Goal: Task Accomplishment & Management: Complete application form

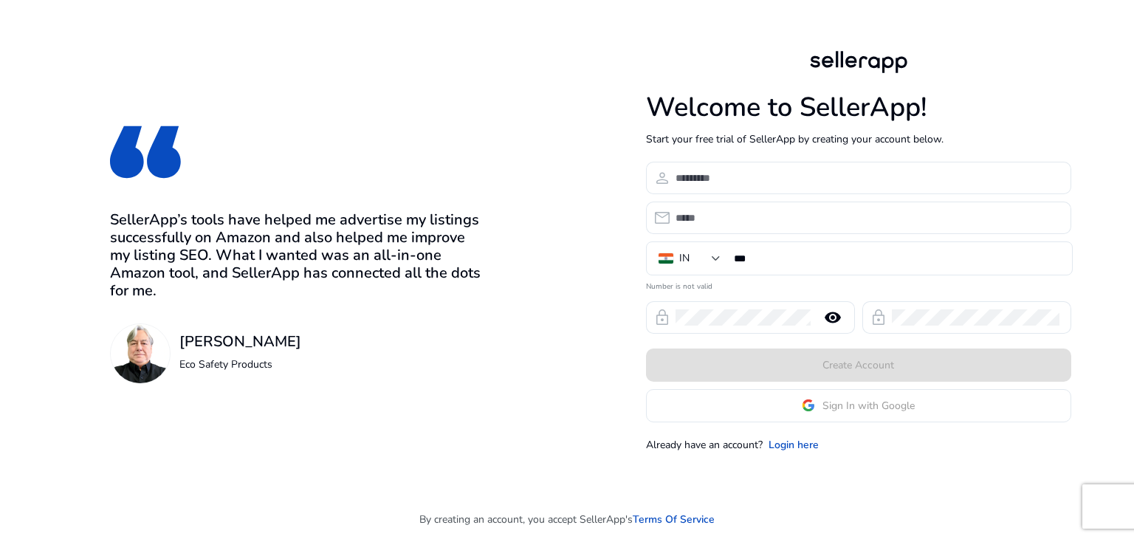
click at [844, 407] on app-google-signin "Sign In with Google" at bounding box center [858, 405] width 425 height 33
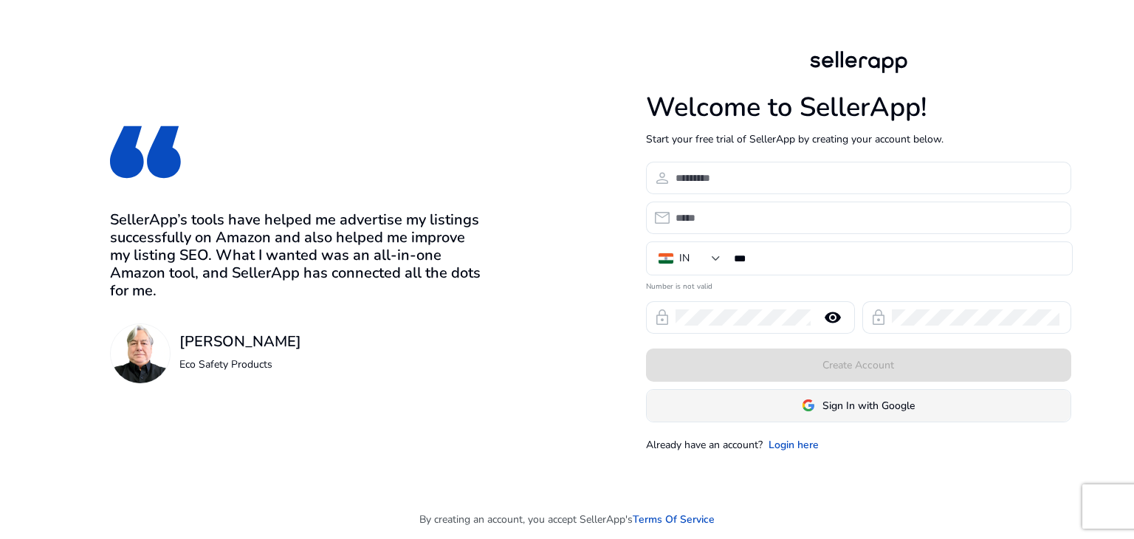
click at [851, 411] on span "Sign In with Google" at bounding box center [868, 406] width 92 height 16
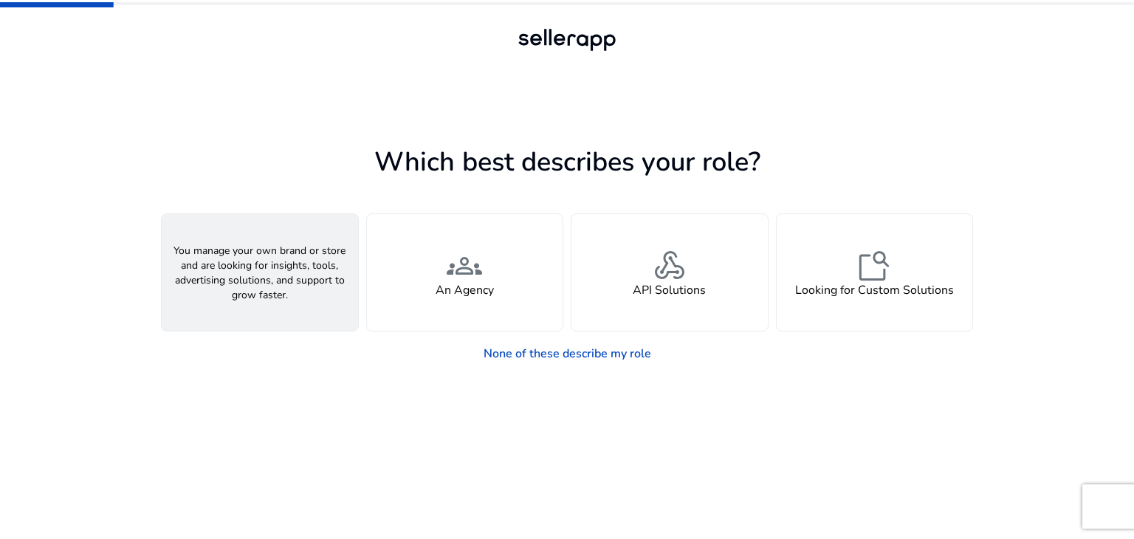
click at [287, 292] on div "person A Seller" at bounding box center [260, 272] width 196 height 117
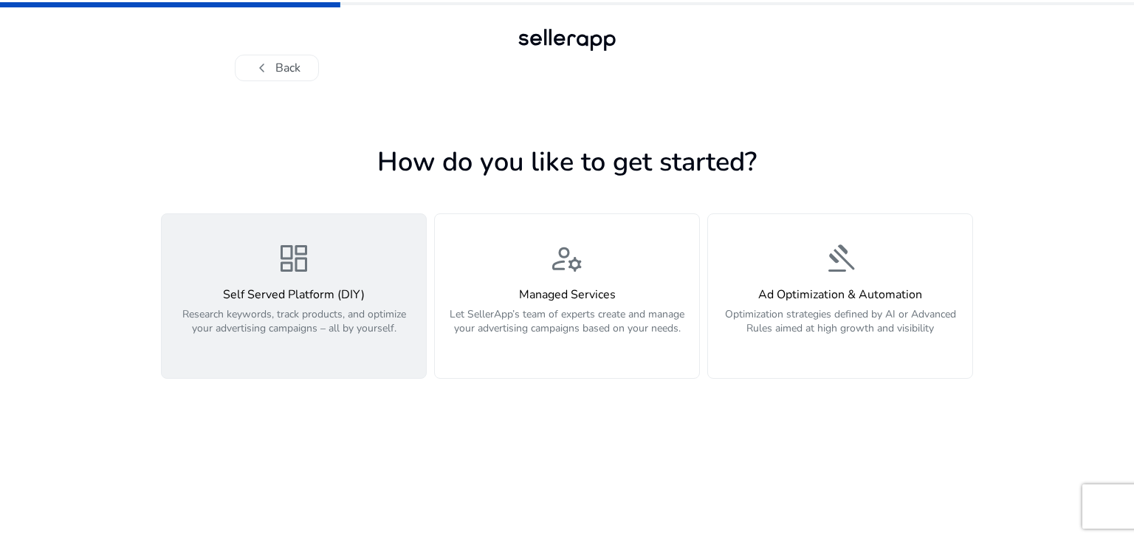
click at [303, 326] on p "Research keywords, track products, and optimize your advertising campaigns – al…" at bounding box center [294, 329] width 247 height 44
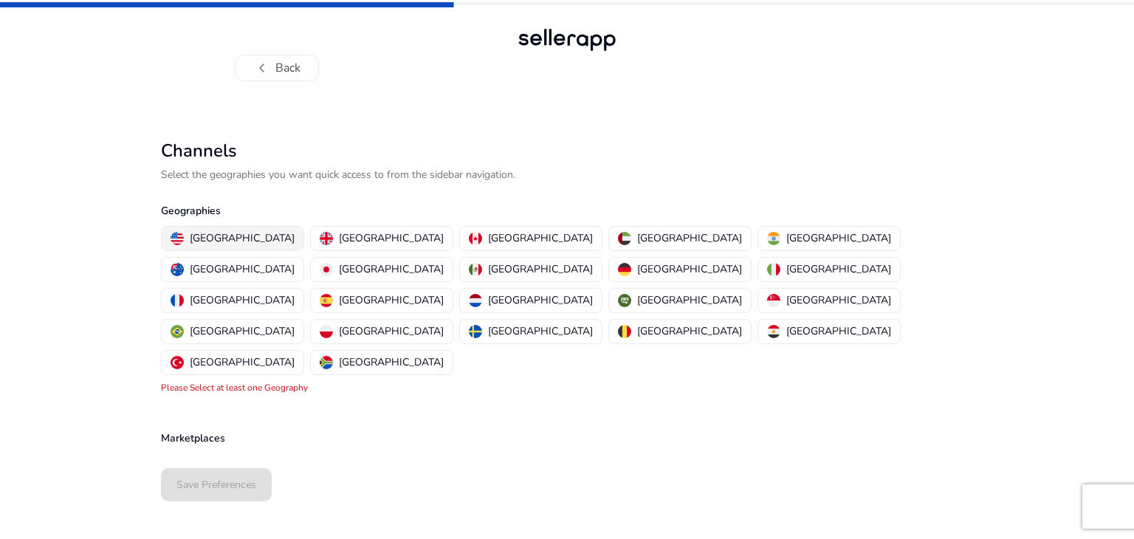
click at [246, 246] on p "[GEOGRAPHIC_DATA]" at bounding box center [242, 238] width 105 height 16
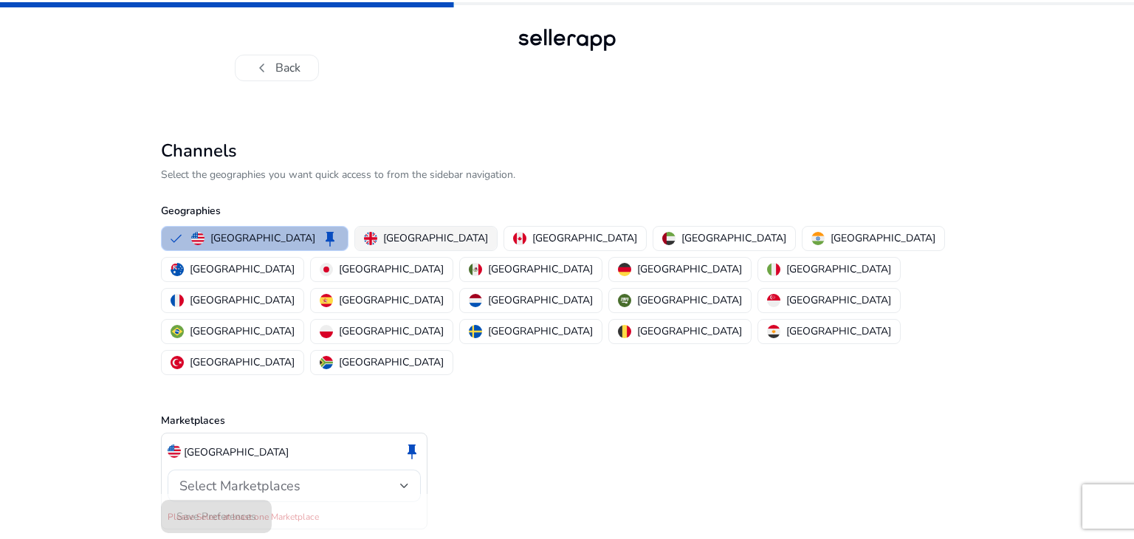
click at [383, 240] on p "[GEOGRAPHIC_DATA]" at bounding box center [435, 238] width 105 height 16
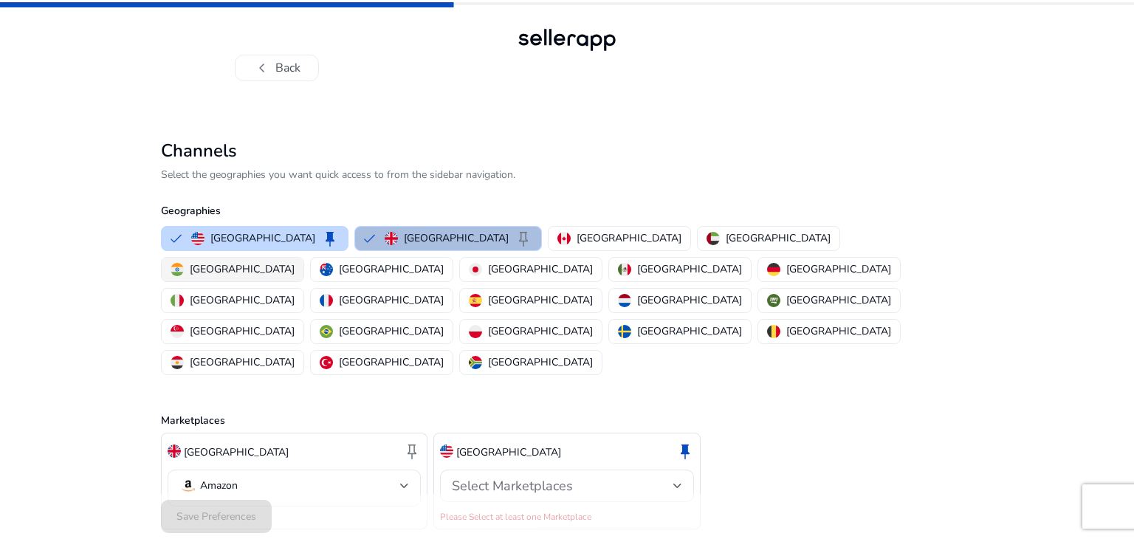
click at [295, 261] on p "[GEOGRAPHIC_DATA]" at bounding box center [242, 269] width 105 height 16
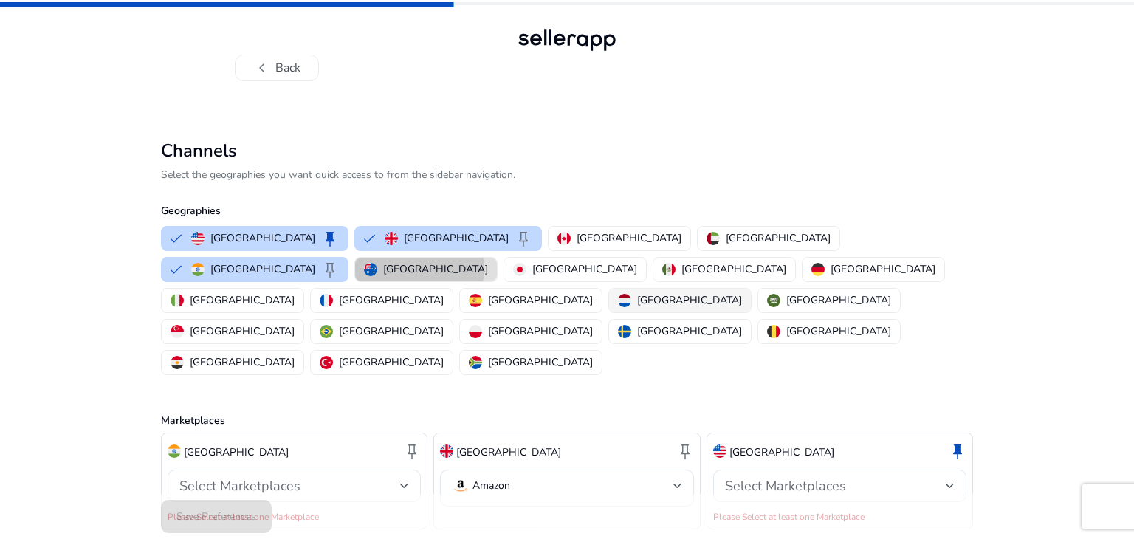
drag, startPoint x: 873, startPoint y: 237, endPoint x: 685, endPoint y: 275, distance: 192.1
click at [488, 261] on p "[GEOGRAPHIC_DATA]" at bounding box center [435, 269] width 105 height 16
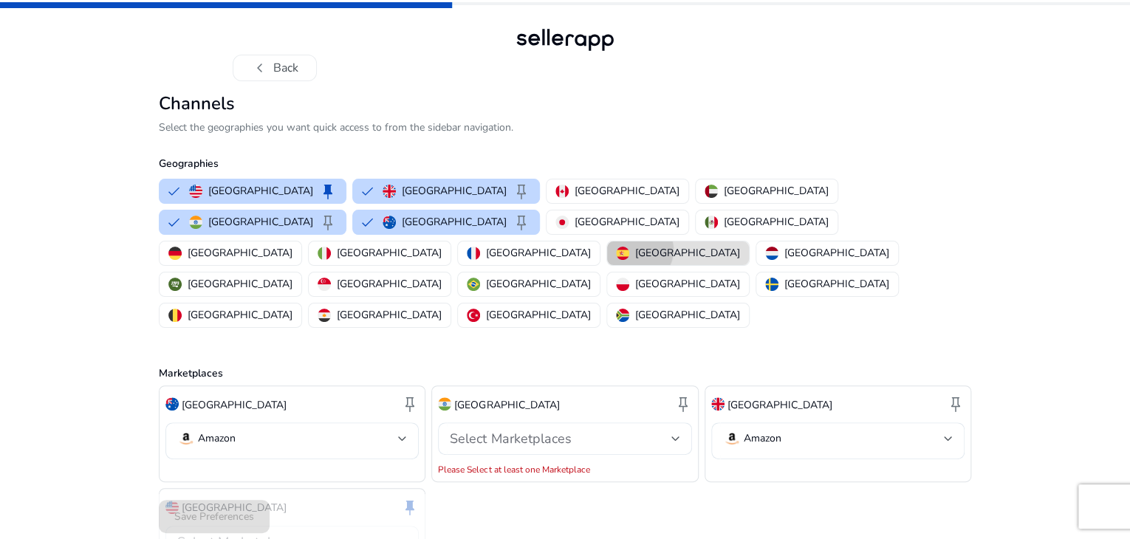
click at [635, 261] on p "[GEOGRAPHIC_DATA]" at bounding box center [687, 253] width 105 height 16
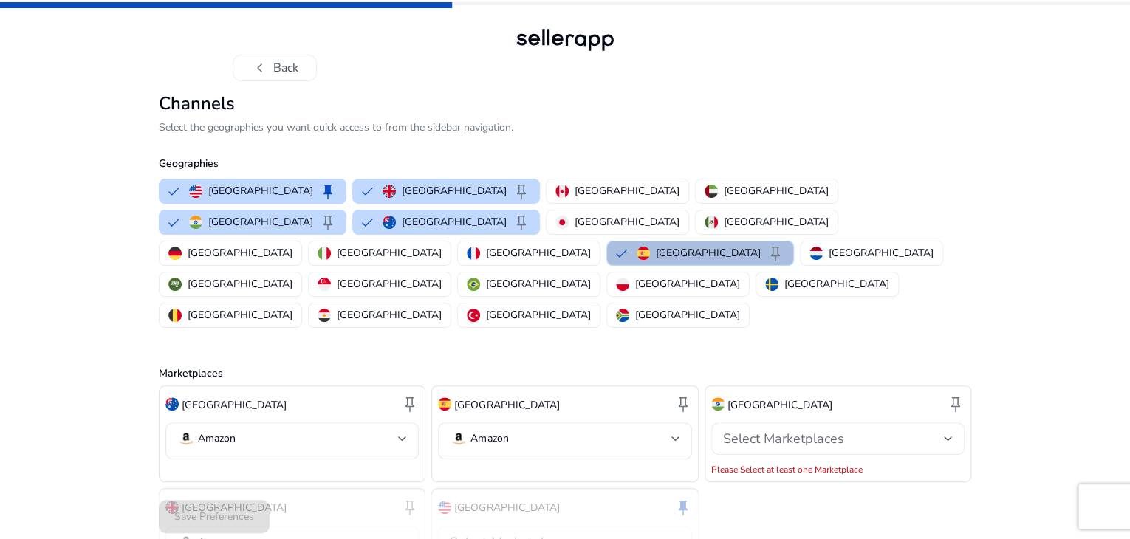
click at [65, 488] on div "chevron_left Back Channels Select the geographies you want quick access to from…" at bounding box center [565, 321] width 1130 height 642
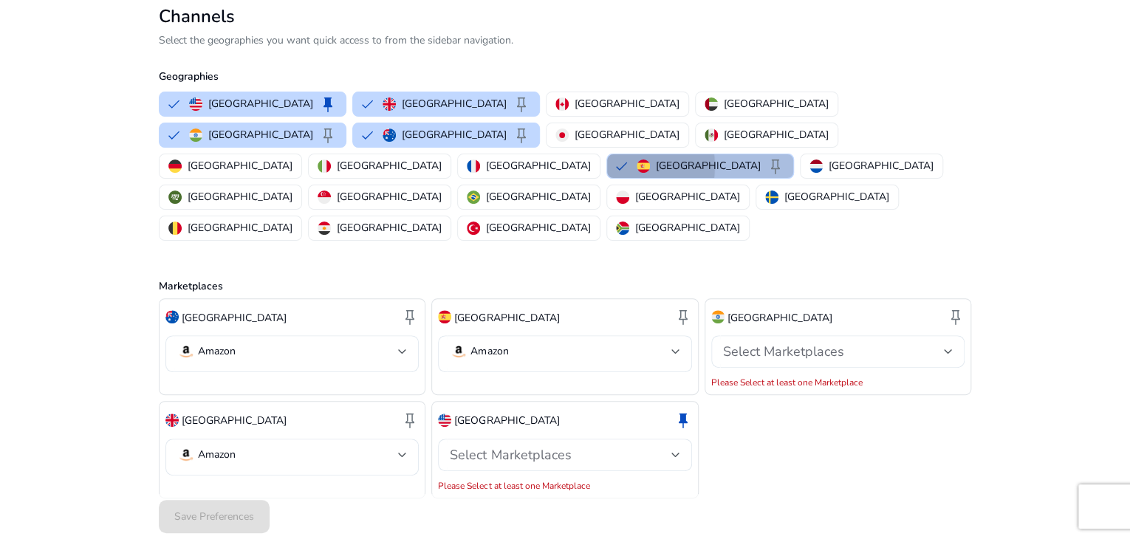
click at [607, 178] on button "Spain keep" at bounding box center [700, 166] width 186 height 24
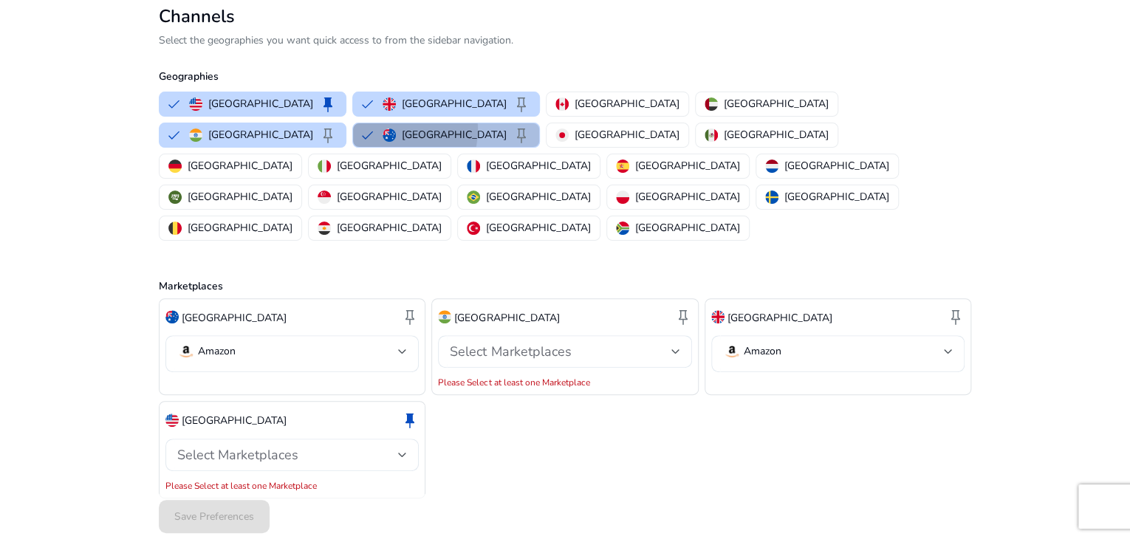
click at [539, 144] on button "Australia keep" at bounding box center [446, 135] width 186 height 24
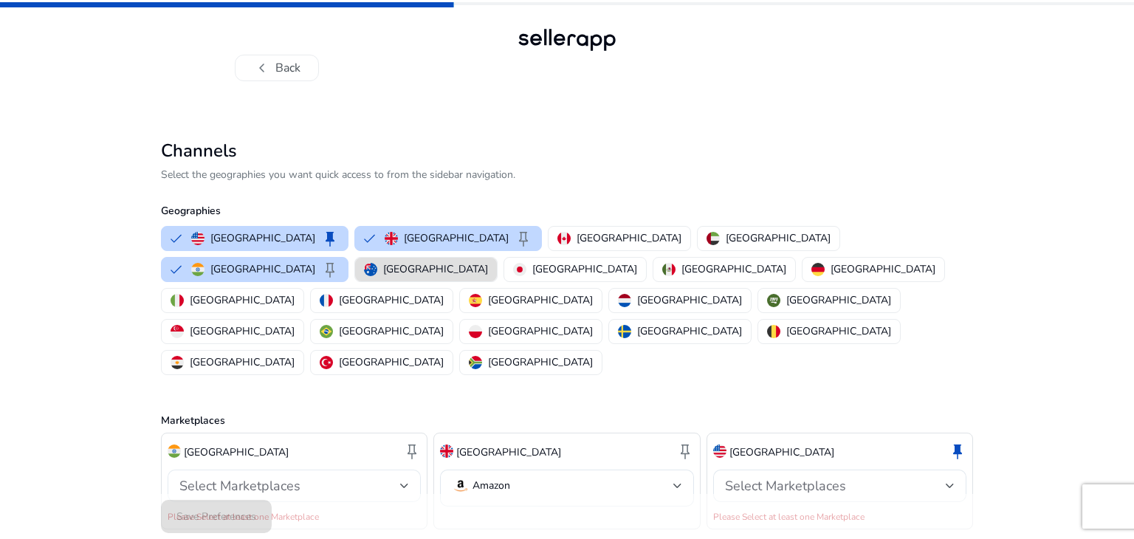
click at [264, 477] on span "Select Marketplaces" at bounding box center [239, 486] width 121 height 18
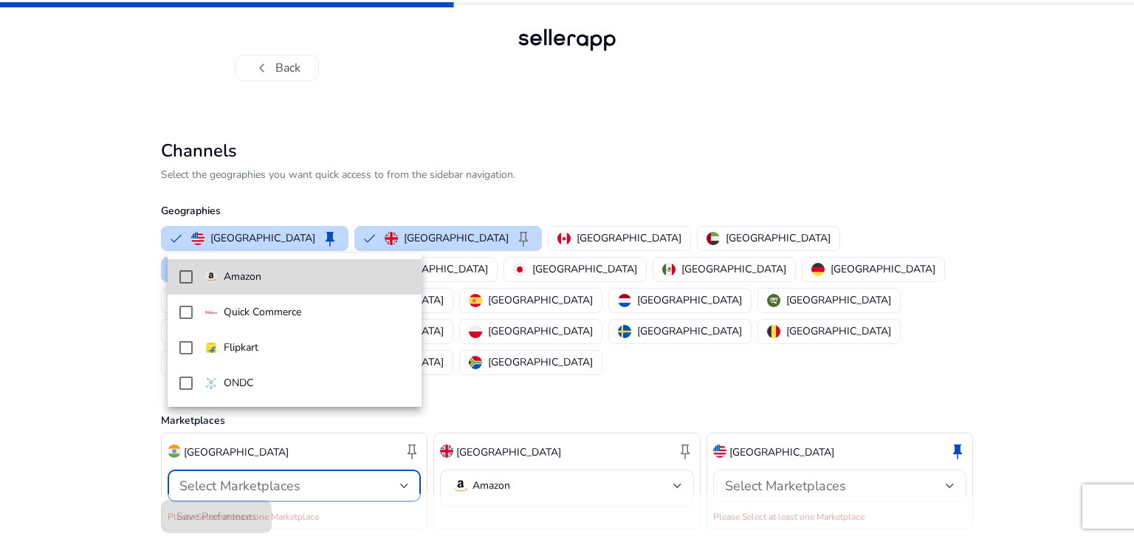
click at [186, 279] on mat-pseudo-checkbox at bounding box center [185, 276] width 13 height 13
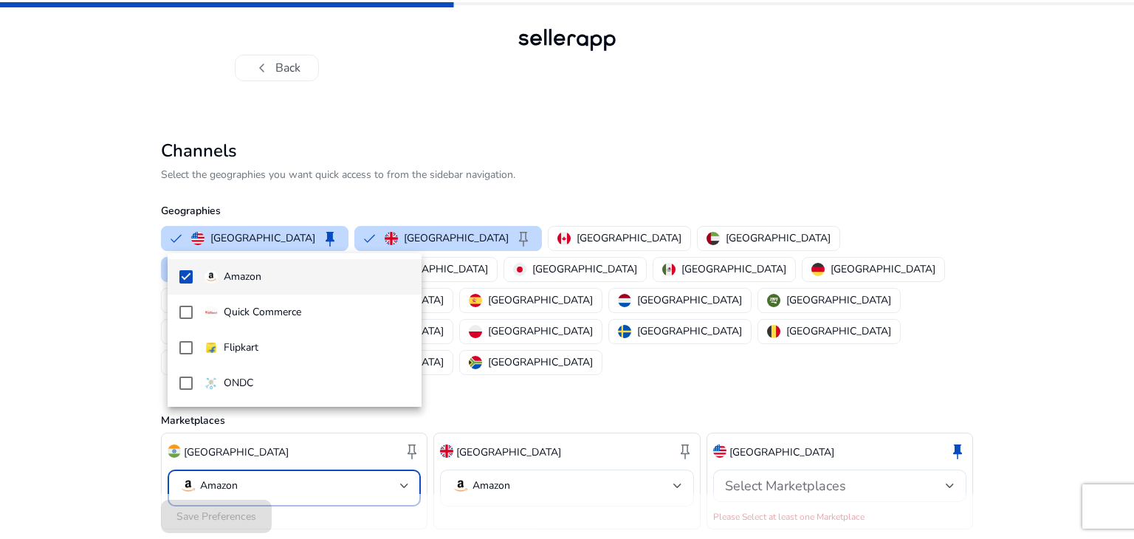
click at [553, 331] on div at bounding box center [567, 269] width 1134 height 539
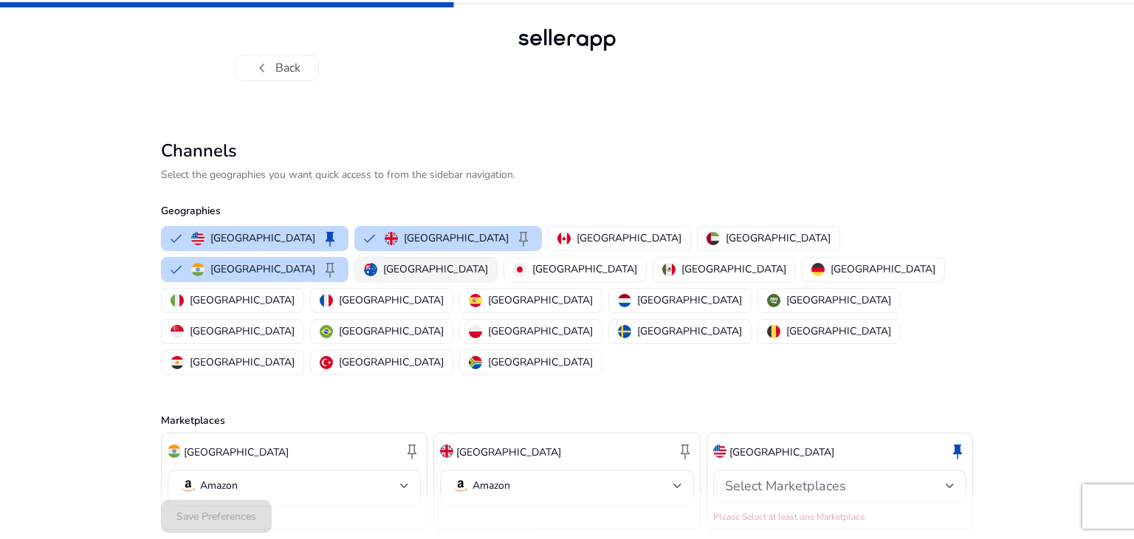
click at [488, 261] on p "[GEOGRAPHIC_DATA]" at bounding box center [435, 269] width 105 height 16
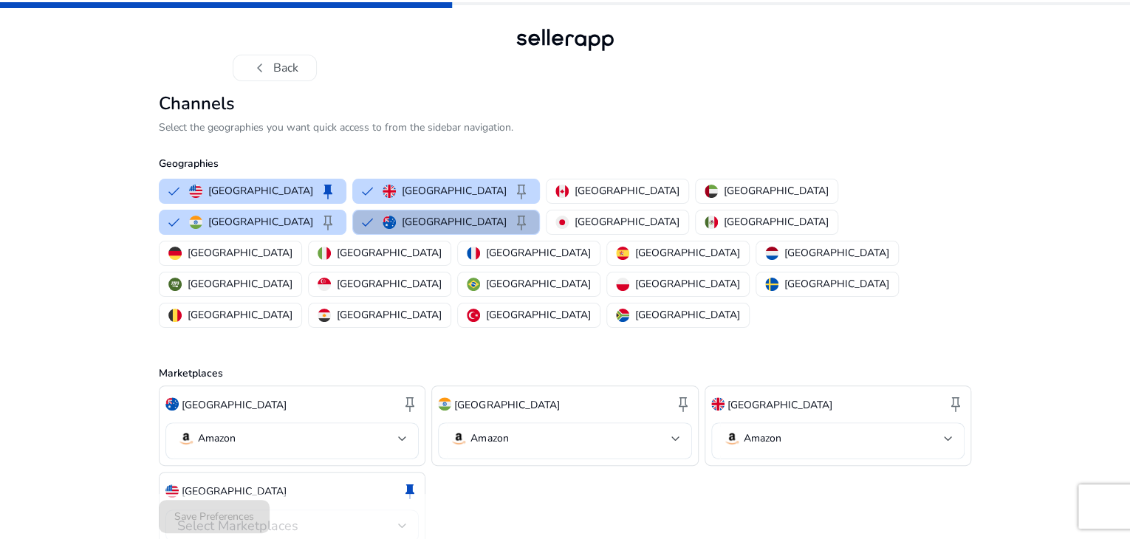
click at [306, 478] on div "United States keep" at bounding box center [291, 490] width 253 height 25
click at [401, 506] on div "Save Preferences" at bounding box center [565, 516] width 812 height 45
click at [402, 511] on div "Save Preferences" at bounding box center [565, 516] width 812 height 45
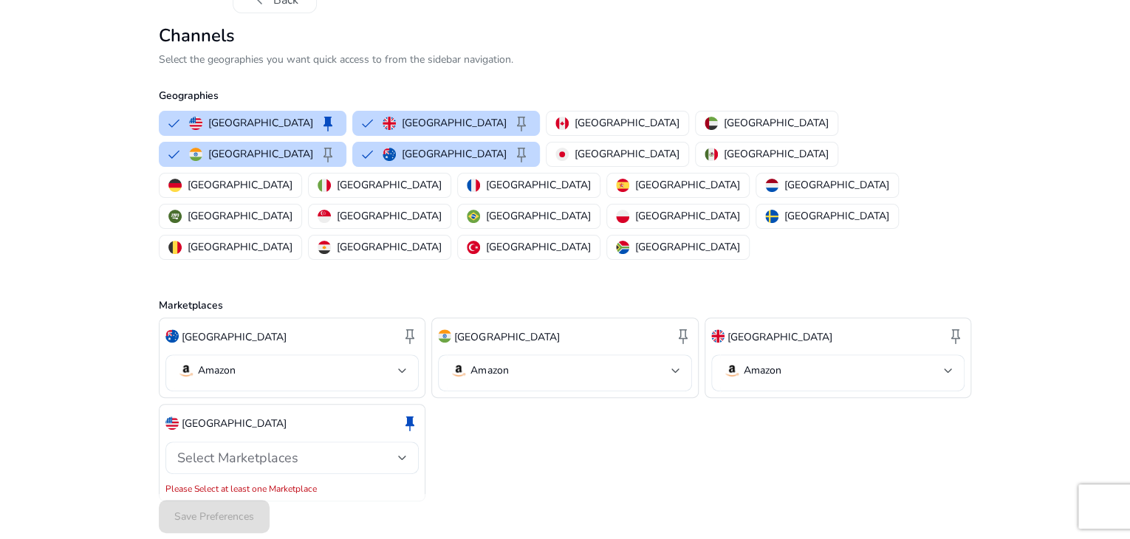
scroll to position [71, 0]
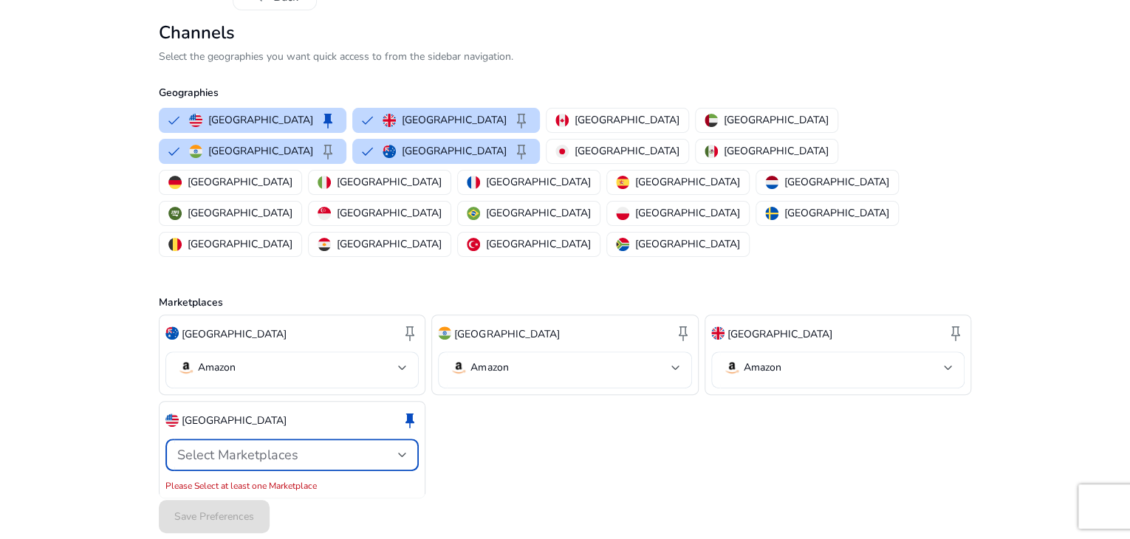
click at [393, 447] on div "Select Marketplaces" at bounding box center [287, 455] width 221 height 16
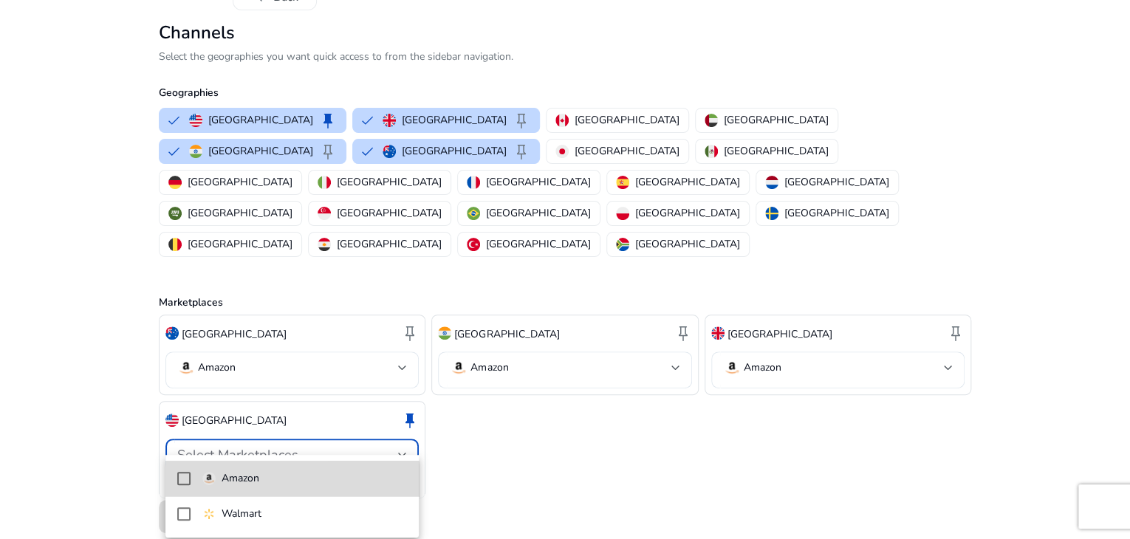
click at [185, 481] on mat-pseudo-checkbox at bounding box center [183, 478] width 13 height 13
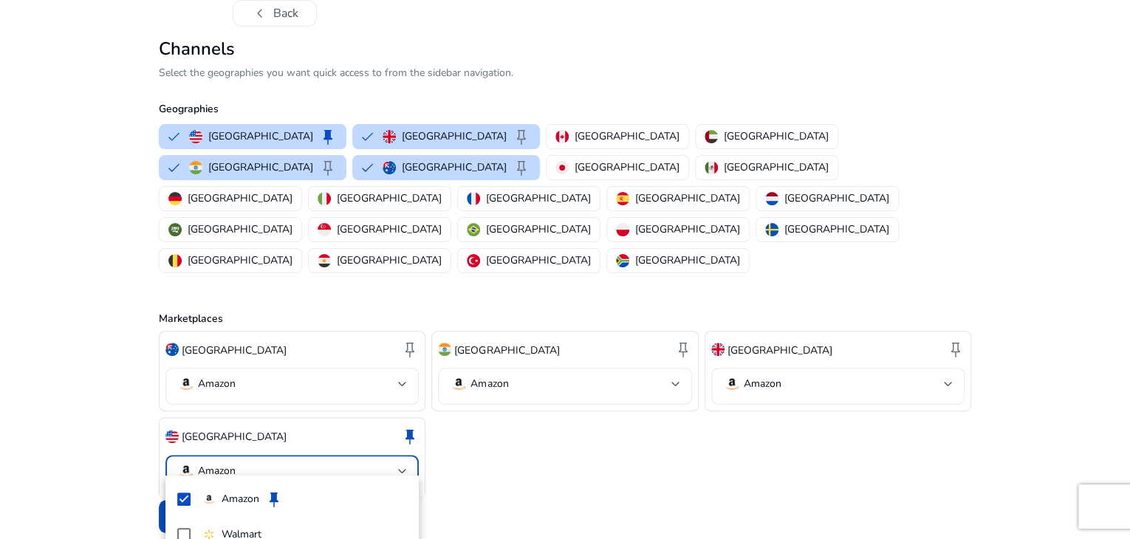
click at [671, 368] on div at bounding box center [565, 269] width 1130 height 539
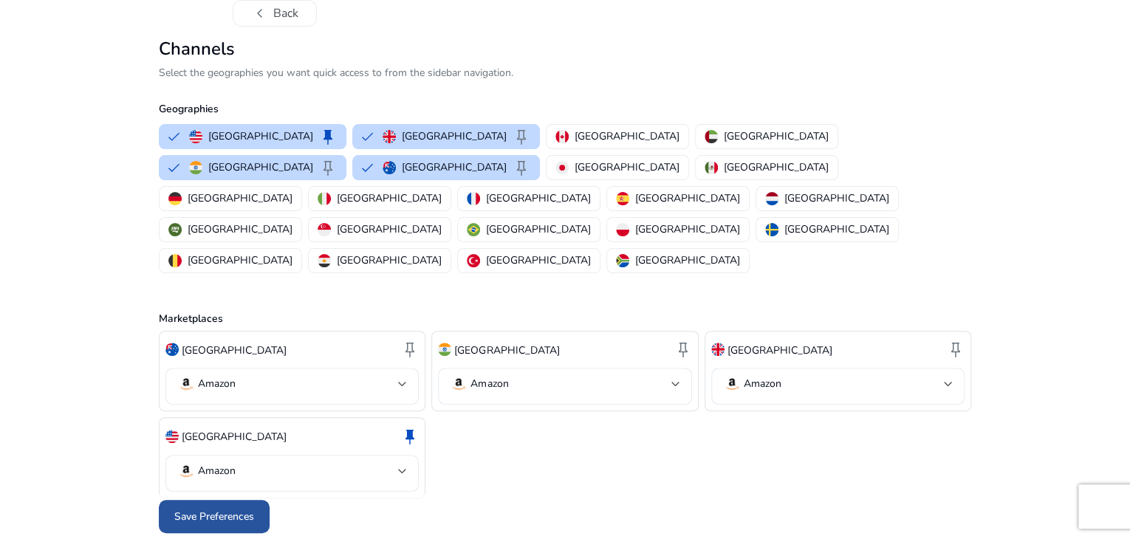
click at [198, 521] on span "Save Preferences" at bounding box center [214, 517] width 80 height 16
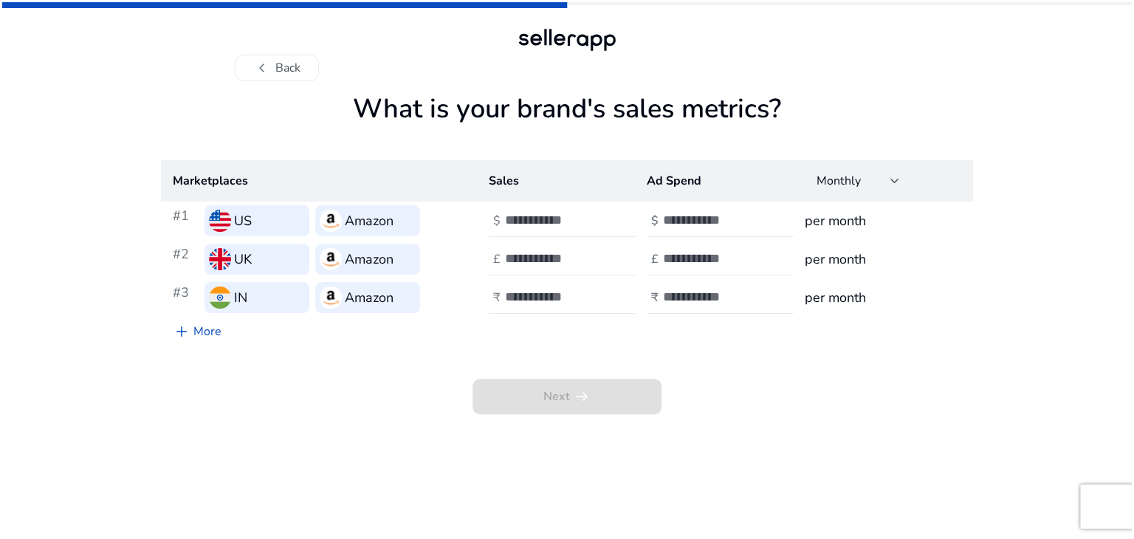
scroll to position [0, 0]
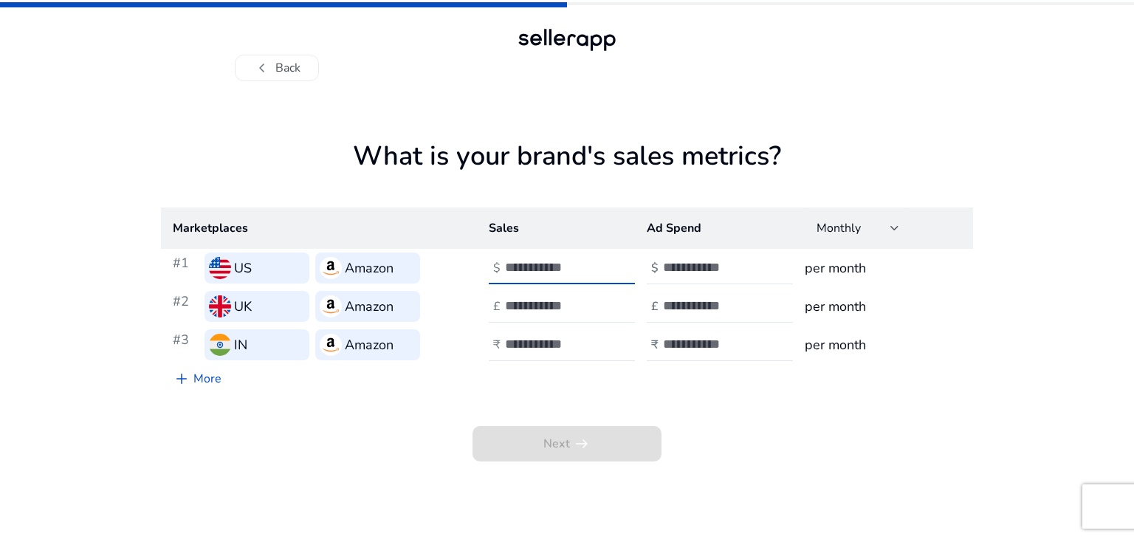
click at [530, 268] on input "number" at bounding box center [555, 267] width 100 height 16
type input "*"
click at [541, 308] on input "number" at bounding box center [555, 306] width 100 height 16
type input "*"
click at [539, 340] on input "number" at bounding box center [555, 344] width 100 height 16
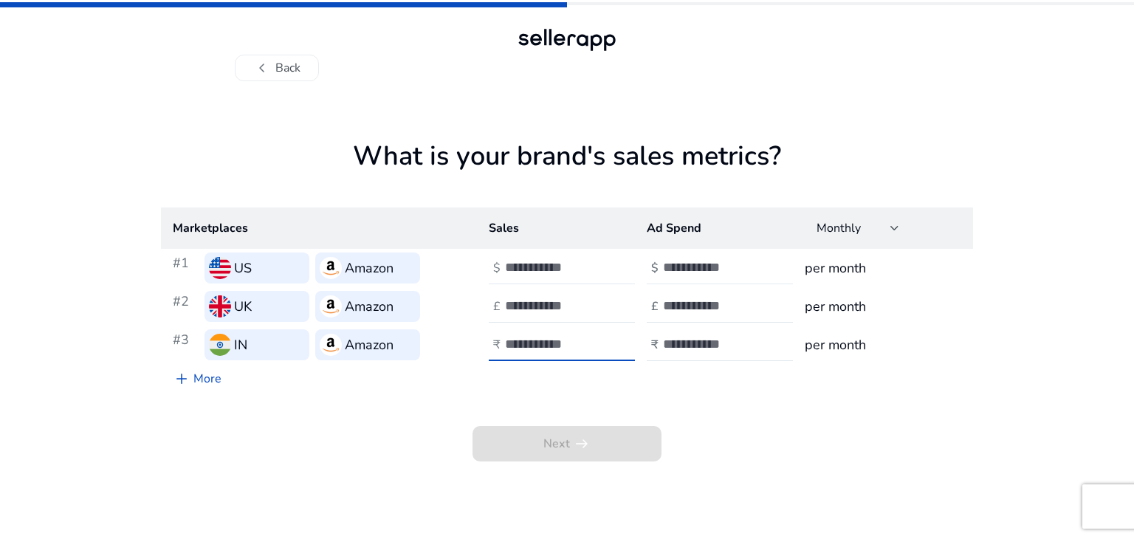
type input "*"
click at [677, 269] on input "number" at bounding box center [713, 267] width 100 height 16
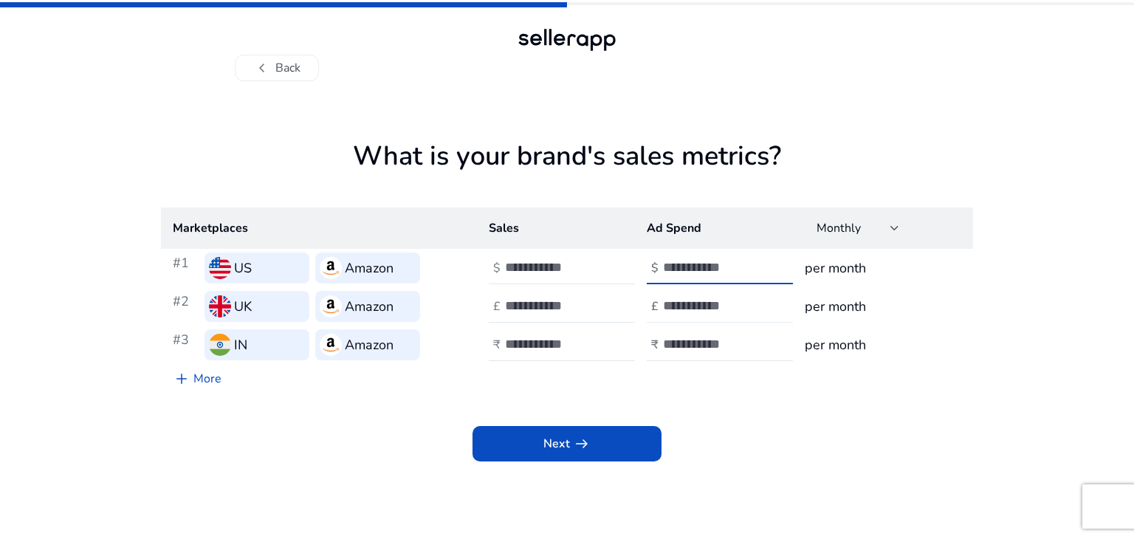
type input "*"
click at [672, 300] on input "number" at bounding box center [713, 306] width 100 height 16
type input "*"
click at [672, 334] on div at bounding box center [729, 345] width 133 height 32
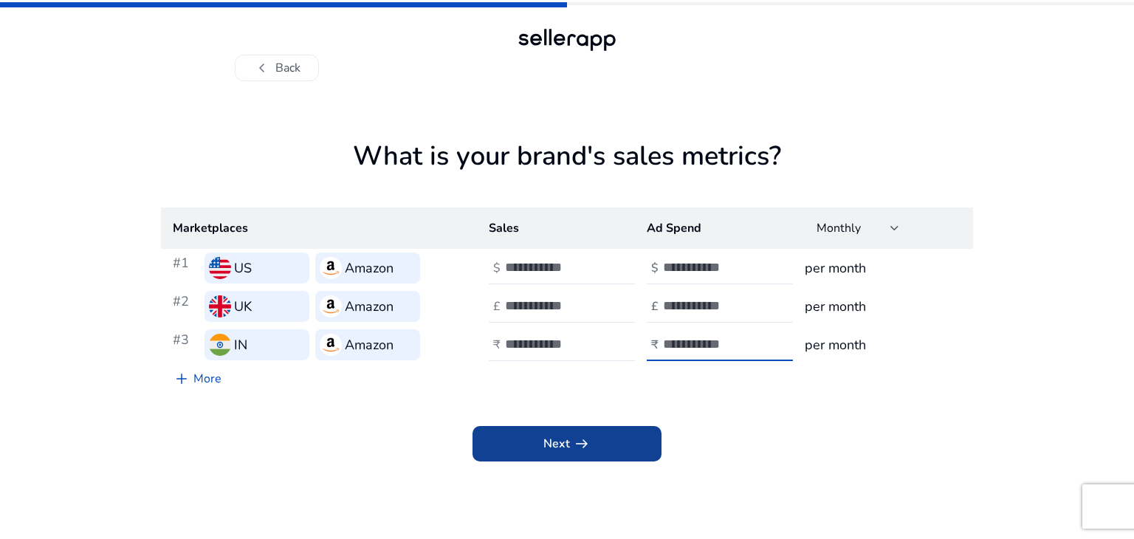
type input "*"
click at [592, 435] on span at bounding box center [567, 443] width 189 height 35
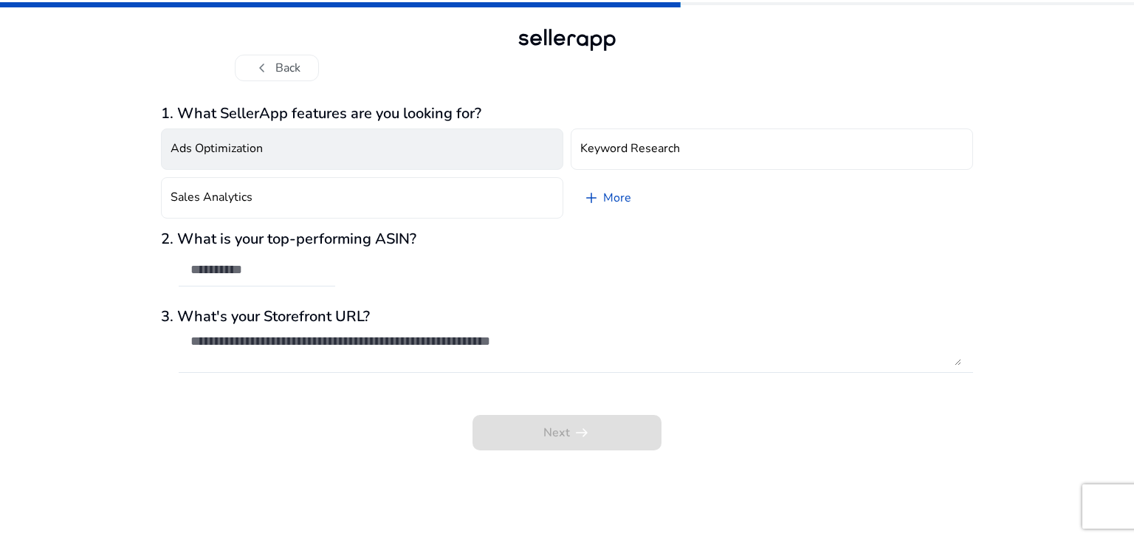
click at [381, 140] on button "Ads Optimization" at bounding box center [362, 148] width 402 height 41
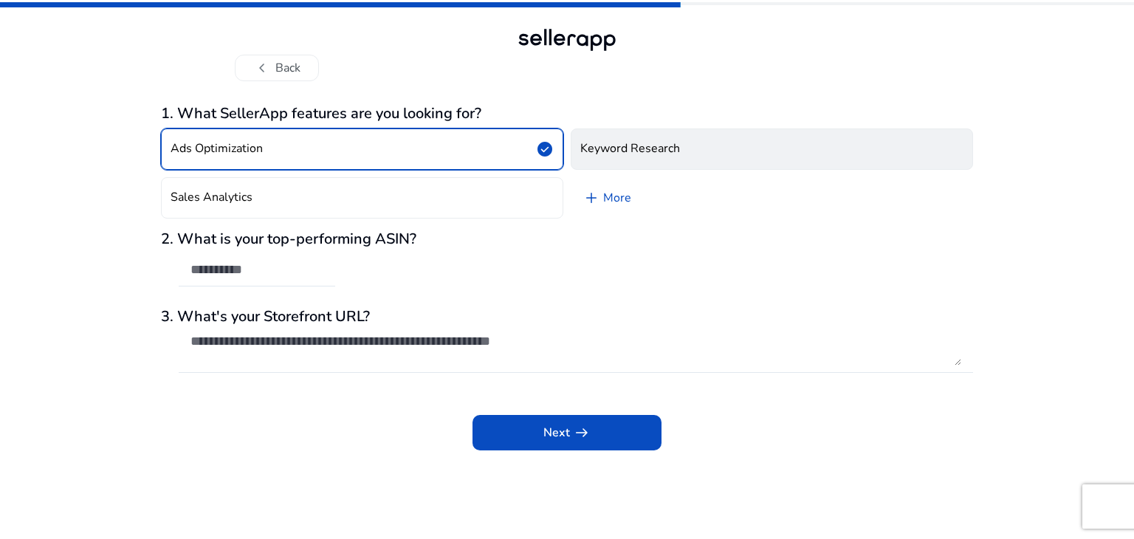
click at [718, 147] on button "Keyword Research" at bounding box center [772, 148] width 402 height 41
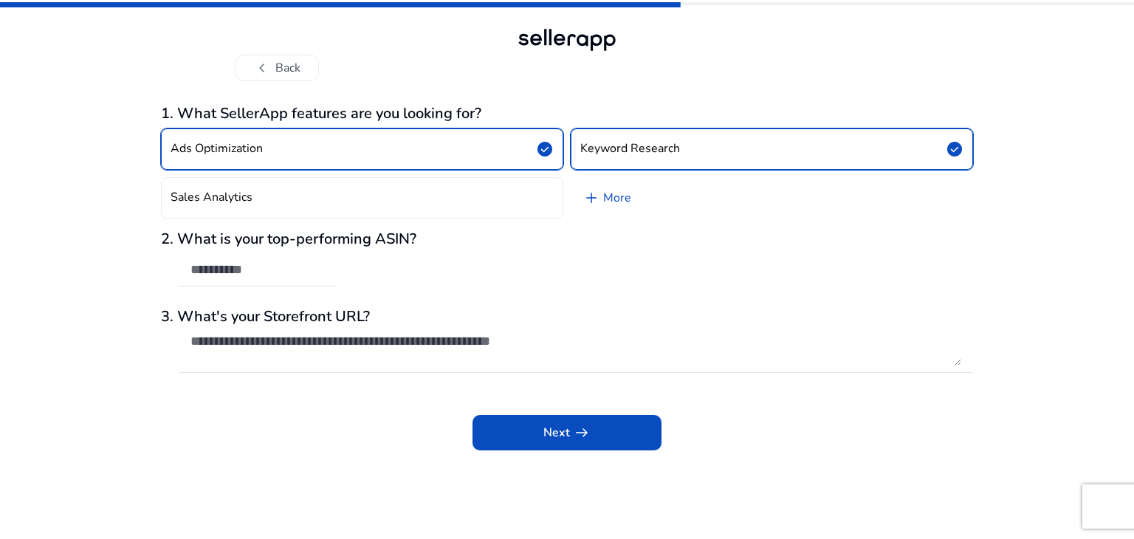
click at [536, 150] on span "check_circle" at bounding box center [545, 149] width 18 height 18
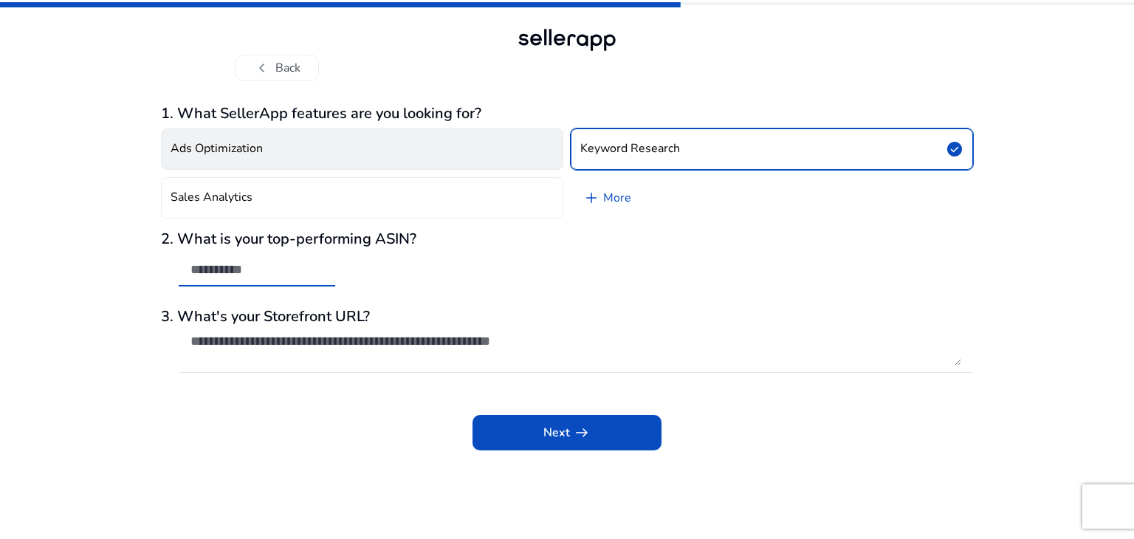
click at [295, 269] on input "text" at bounding box center [256, 269] width 133 height 16
click at [532, 278] on div "2. What is your top-performing ASIN?" at bounding box center [567, 266] width 812 height 72
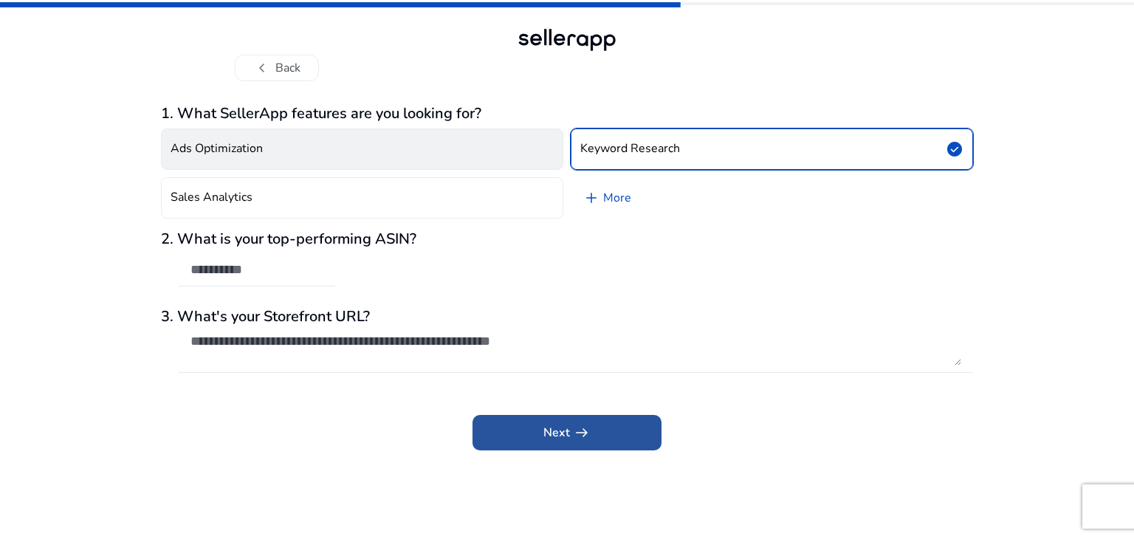
click at [555, 438] on span "Next arrow_right_alt" at bounding box center [566, 433] width 47 height 18
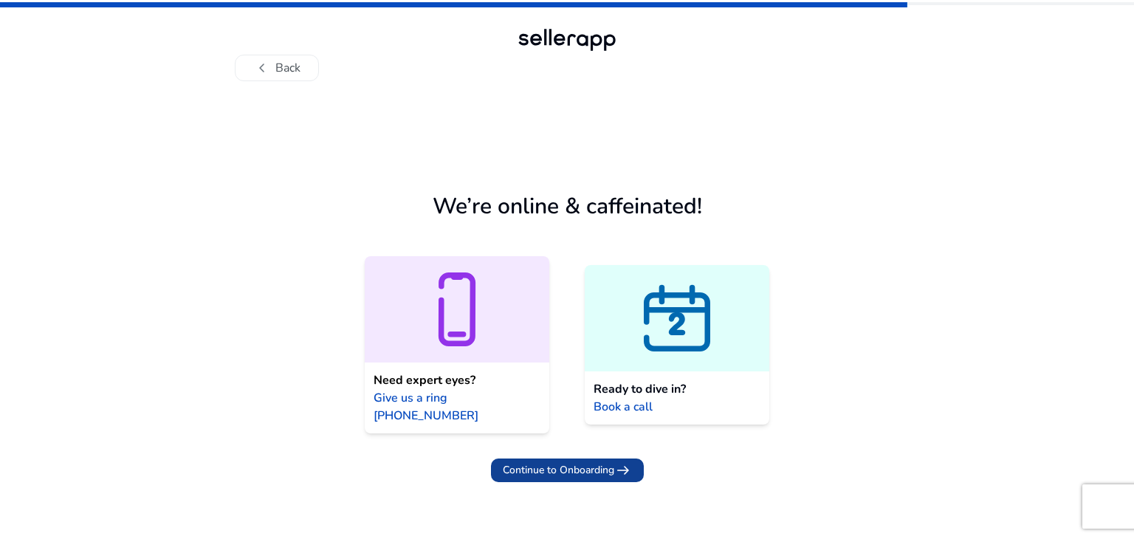
click at [590, 462] on span "Continue to Onboarding" at bounding box center [558, 470] width 111 height 16
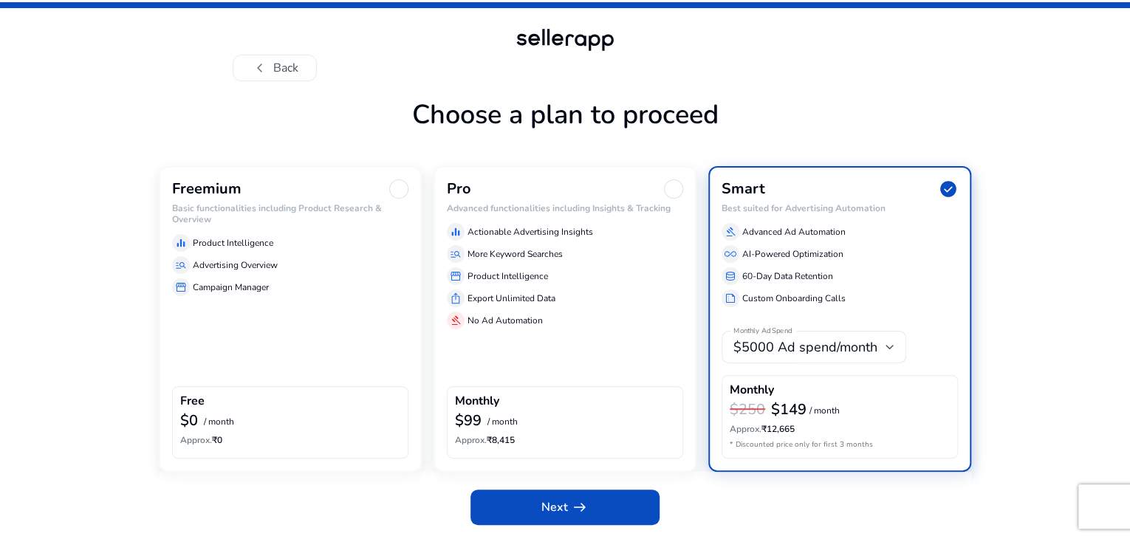
click at [265, 426] on div "Freemium Basic functionalities including Product Research & Overview equalizer …" at bounding box center [290, 318] width 263 height 305
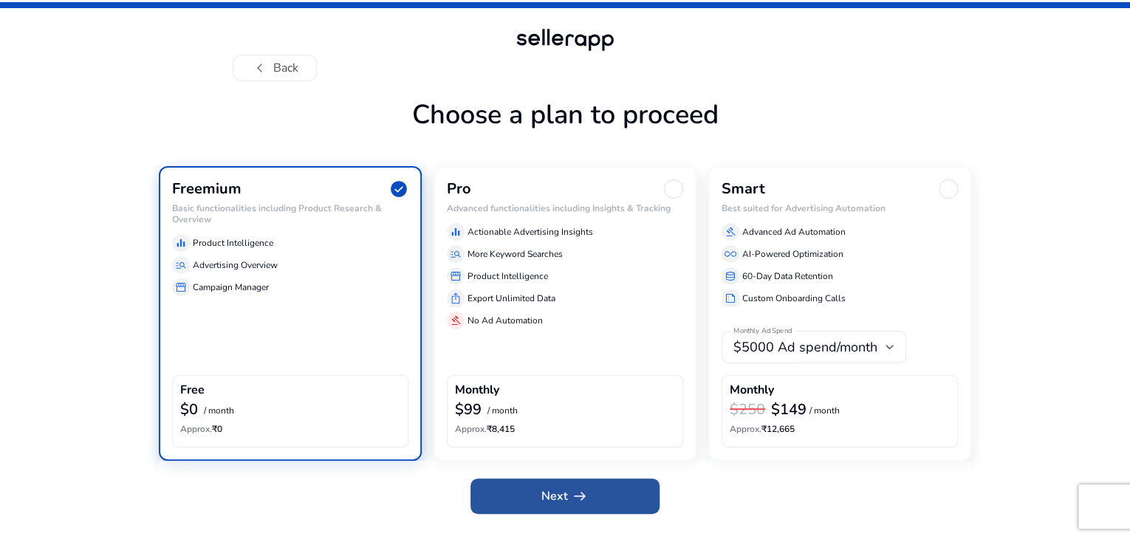
click at [516, 514] on span at bounding box center [564, 495] width 189 height 35
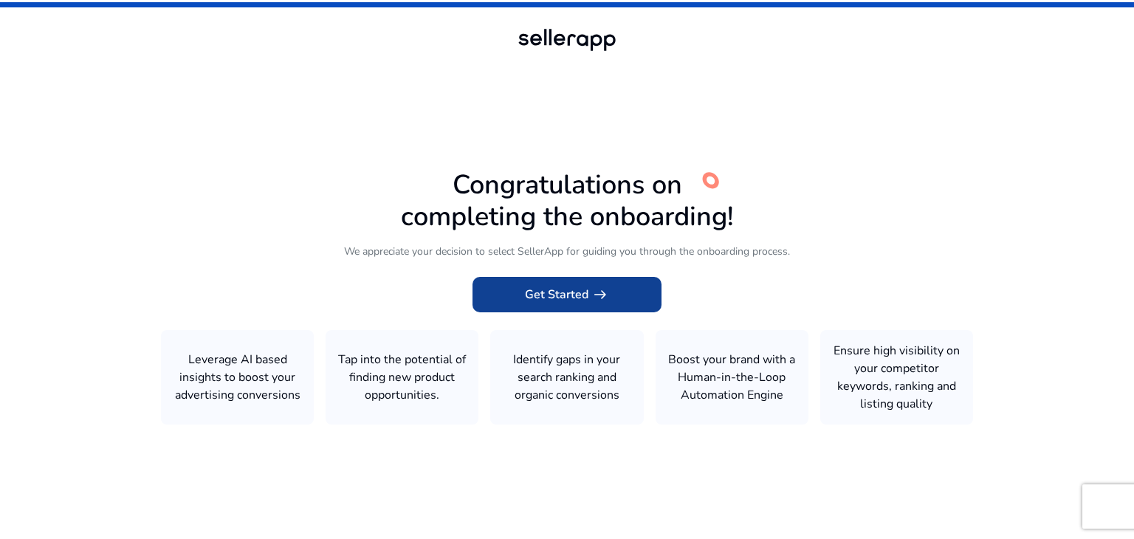
click at [552, 296] on span "Get Started arrow_right_alt" at bounding box center [567, 295] width 84 height 18
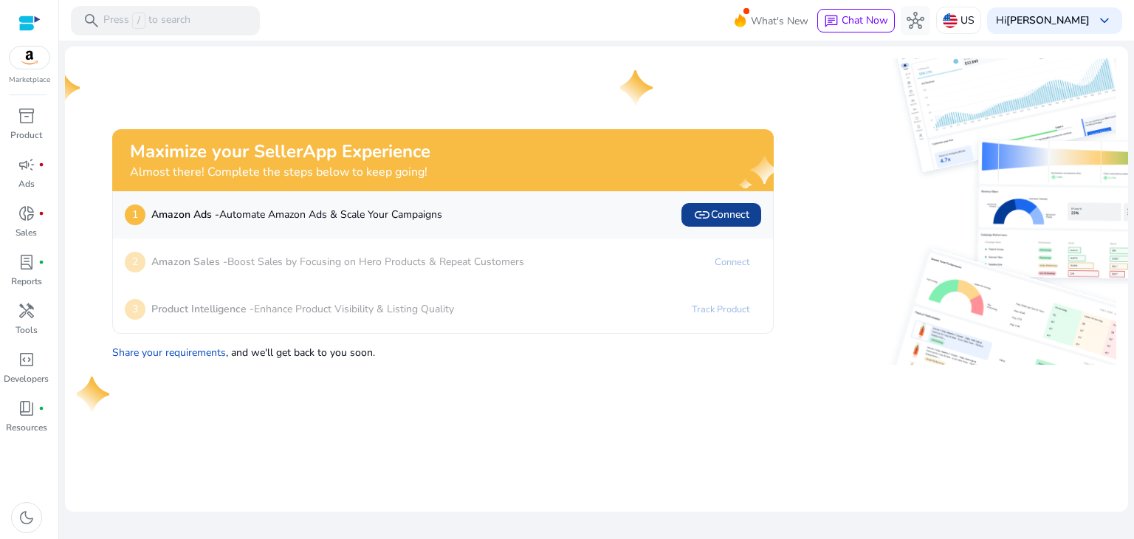
click at [712, 216] on span "link Connect" at bounding box center [721, 215] width 56 height 18
